Goal: Information Seeking & Learning: Learn about a topic

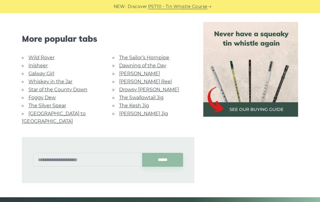
scroll to position [769, 0]
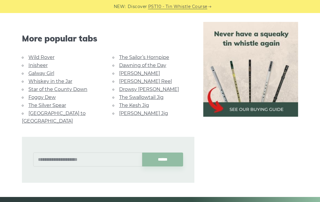
click at [48, 58] on link "Wild Rover" at bounding box center [41, 57] width 26 height 6
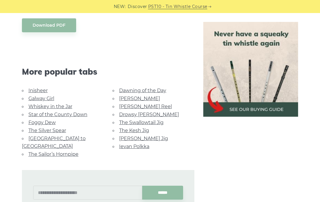
scroll to position [512, 0]
click at [51, 120] on link "Foggy Dew" at bounding box center [41, 123] width 27 height 6
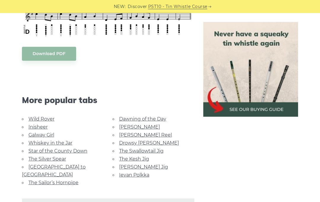
scroll to position [340, 0]
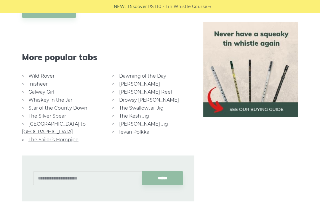
click at [38, 89] on link "Galway Girl" at bounding box center [41, 92] width 26 height 6
click at [51, 89] on link "Galway Girl" at bounding box center [41, 92] width 26 height 6
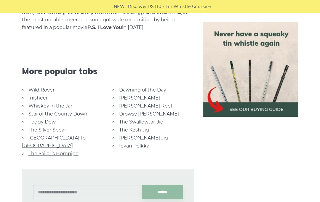
scroll to position [372, 0]
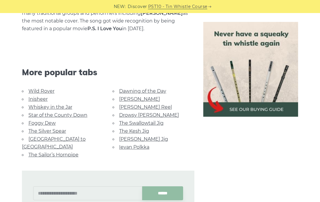
click at [162, 88] on link "Dawning of the Day" at bounding box center [142, 91] width 47 height 6
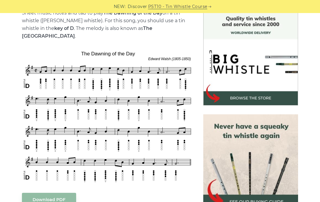
scroll to position [202, 0]
